Goal: Navigation & Orientation: Find specific page/section

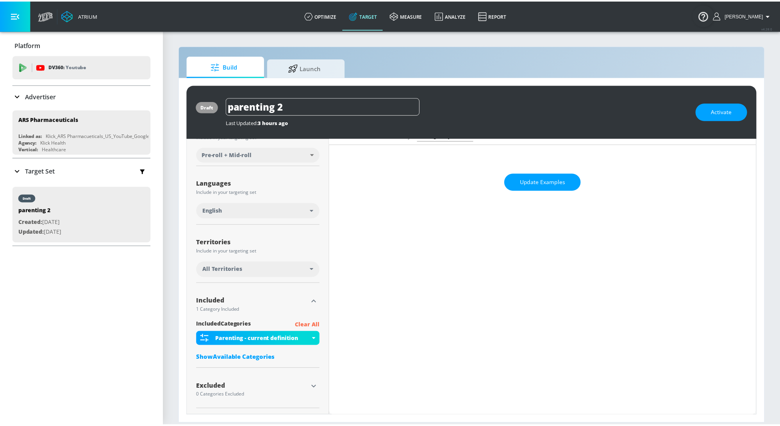
scroll to position [107, 0]
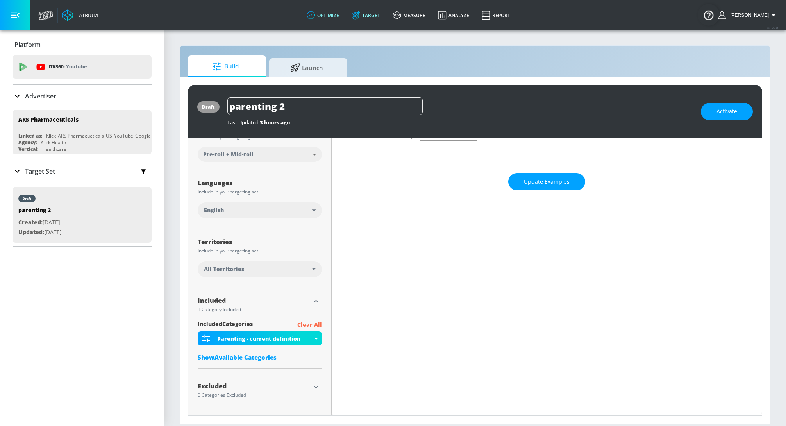
click at [335, 19] on link "optimize" at bounding box center [323, 15] width 45 height 28
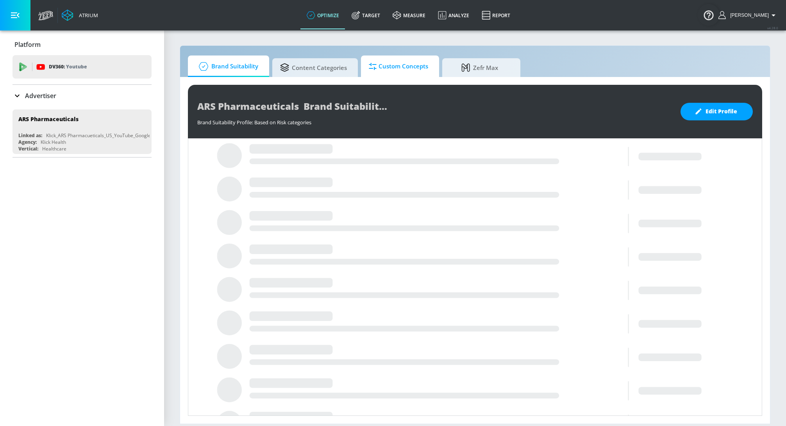
click at [389, 74] on span "Custom Concepts" at bounding box center [398, 66] width 59 height 19
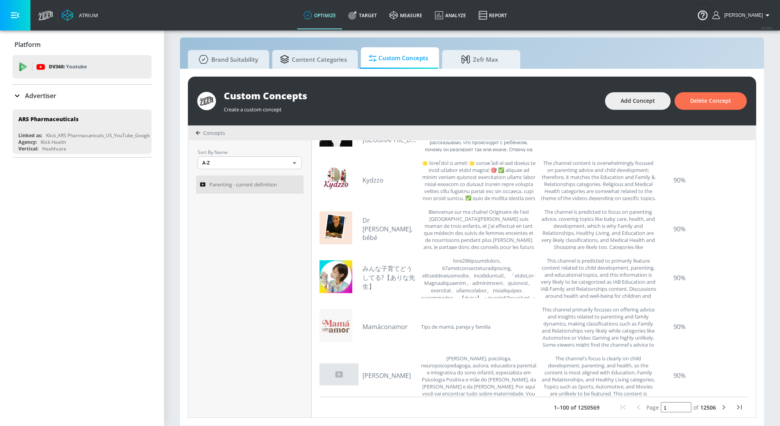
scroll to position [4616, 0]
